Goal: Task Accomplishment & Management: Manage account settings

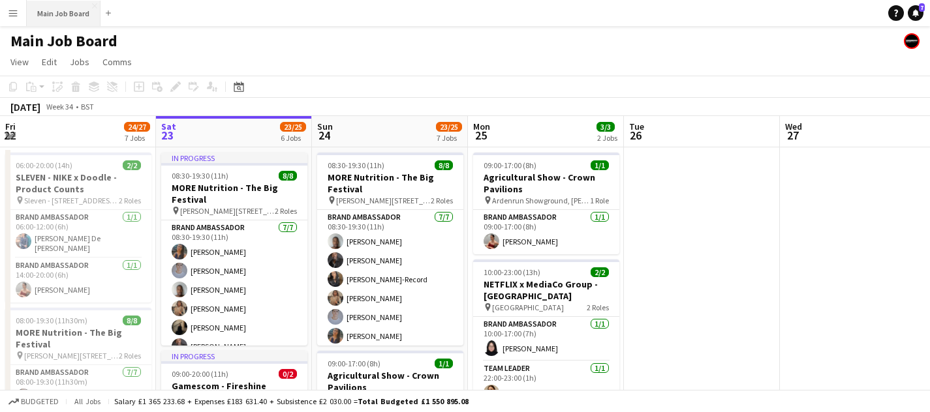
click at [73, 1] on button "Main Job Board Close" at bounding box center [64, 13] width 74 height 25
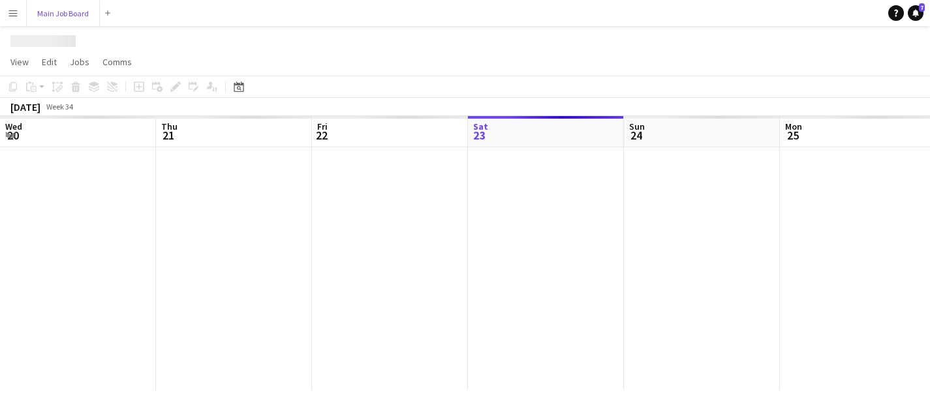
scroll to position [0, 312]
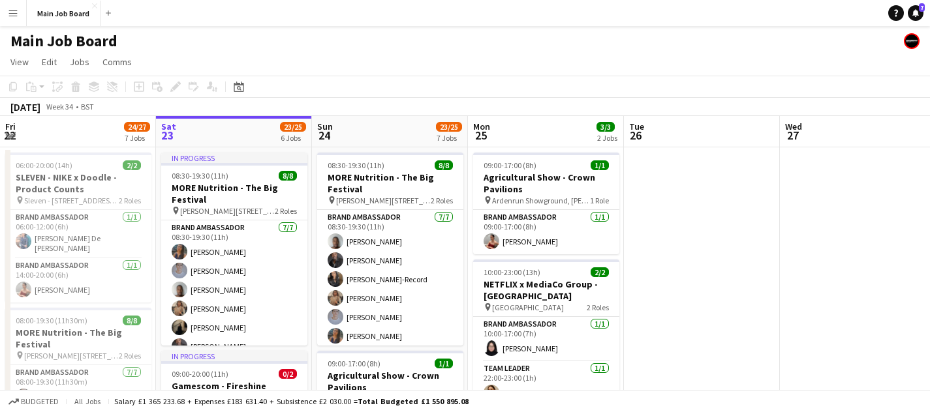
click at [16, 5] on button "Menu" at bounding box center [13, 13] width 26 height 26
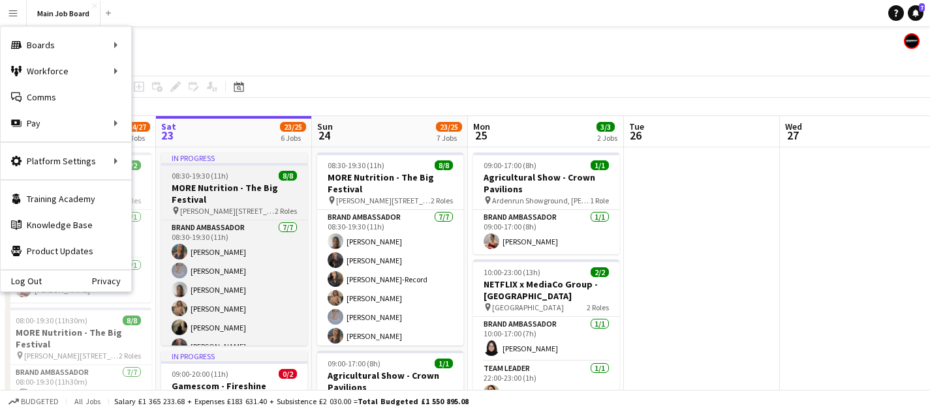
click at [303, 181] on app-job-card "In progress 08:30-19:30 (11h) 8/8 MORE Nutrition - The Big Festival pin [PERSON…" at bounding box center [234, 249] width 146 height 193
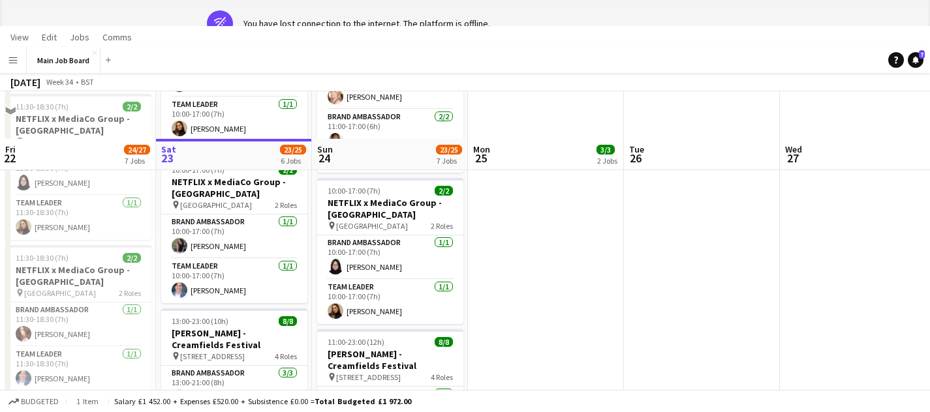
scroll to position [0, 0]
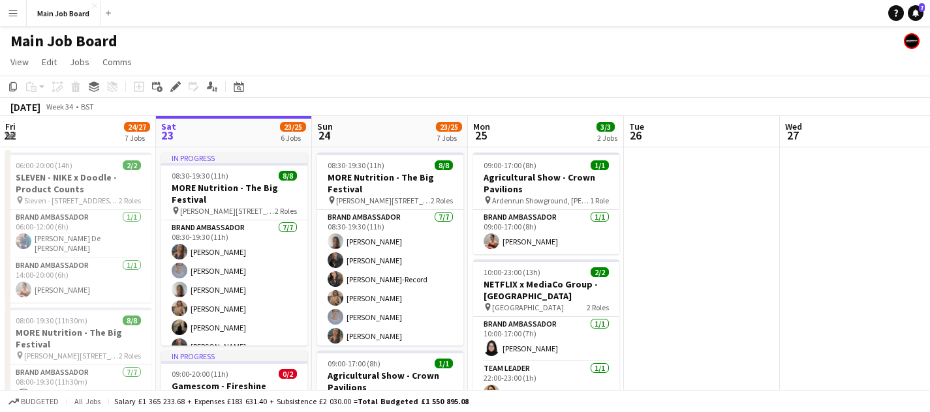
click at [57, 33] on h1 "Main Job Board" at bounding box center [63, 41] width 107 height 20
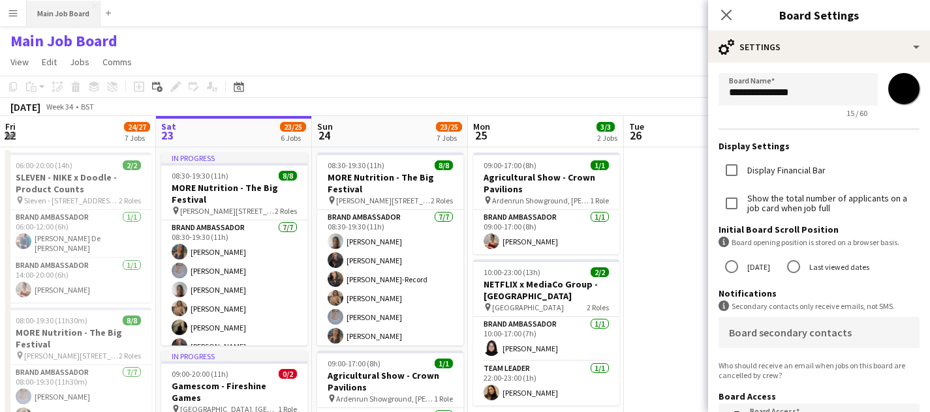
click at [57, 23] on button "Main Job Board Close" at bounding box center [64, 13] width 74 height 25
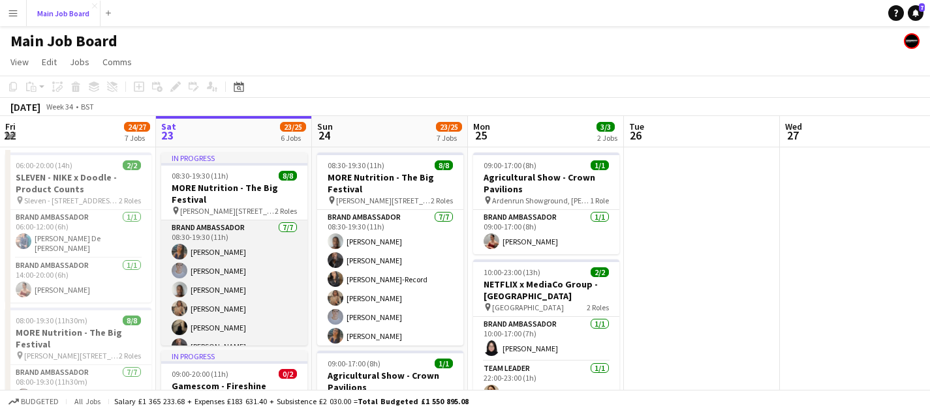
scroll to position [77, 0]
